Goal: Find specific page/section: Find specific page/section

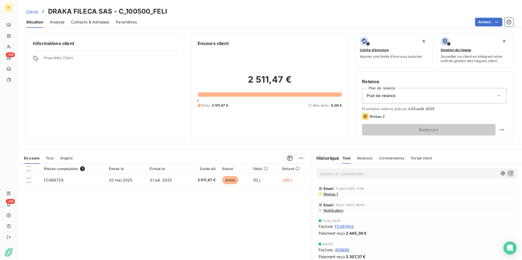
click at [36, 10] on span "Clients" at bounding box center [32, 11] width 12 height 4
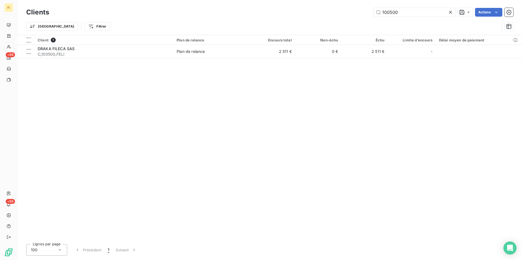
drag, startPoint x: 415, startPoint y: 13, endPoint x: 261, endPoint y: 16, distance: 154.2
click at [264, 16] on div "100500 Actions" at bounding box center [284, 12] width 457 height 9
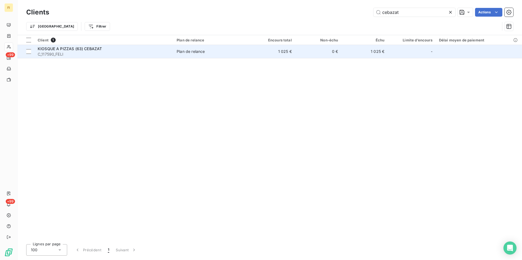
type input "cebazat"
click at [267, 56] on td "1 025 €" at bounding box center [272, 51] width 46 height 13
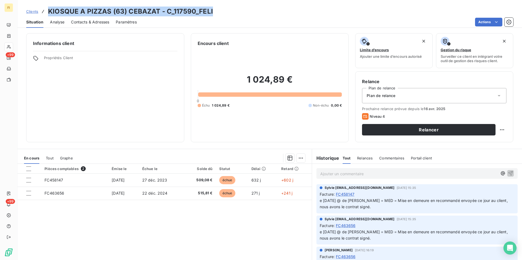
drag, startPoint x: 215, startPoint y: 12, endPoint x: 47, endPoint y: 12, distance: 167.8
click at [47, 12] on div "Clients KIOSQUE A PIZZAS (63) CEBAZAT - C_117590_FELI" at bounding box center [269, 12] width 504 height 10
drag, startPoint x: 47, startPoint y: 12, endPoint x: 127, endPoint y: 13, distance: 80.0
copy h3 "KIOSQUE A PIZZAS (63) CEBAZAT - C_117590_FELI"
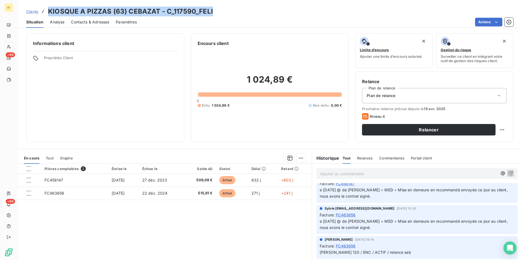
click at [97, 20] on span "Contacts & Adresses" at bounding box center [90, 21] width 38 height 5
